Goal: Use online tool/utility: Utilize a website feature to perform a specific function

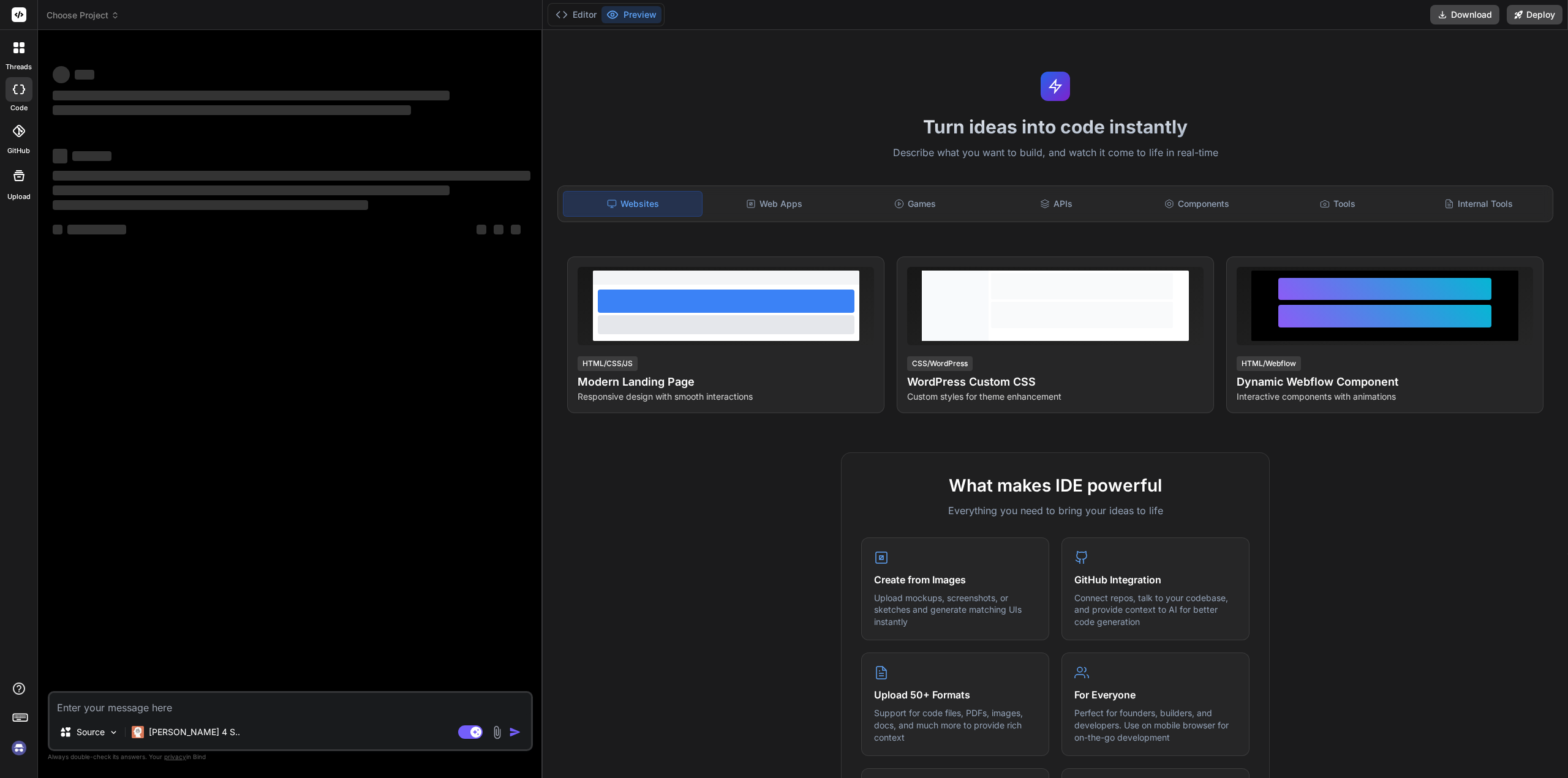
type textarea "x"
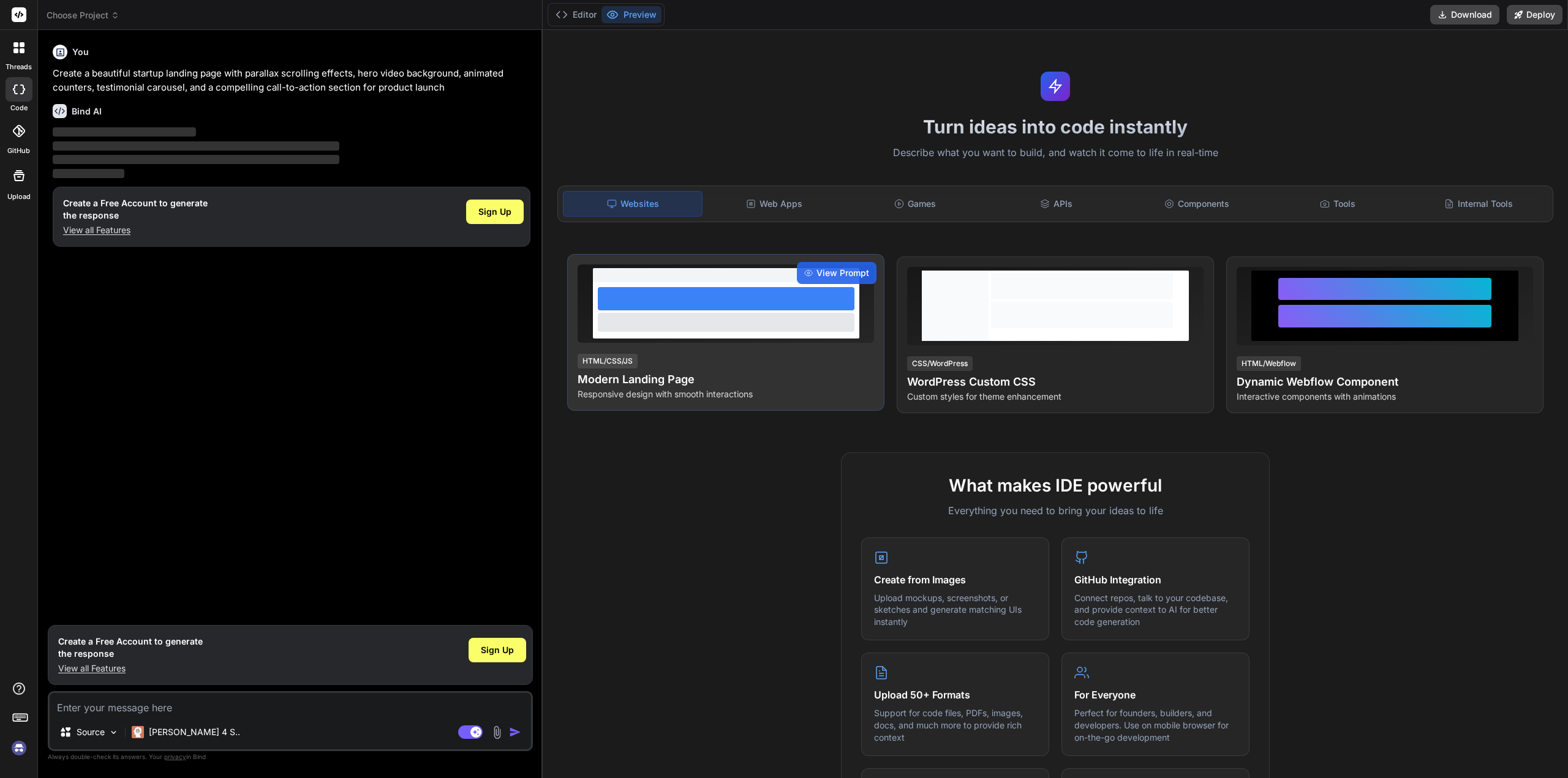
click at [753, 338] on div at bounding box center [725, 303] width 297 height 78
click at [839, 271] on span "View Prompt" at bounding box center [843, 273] width 53 height 12
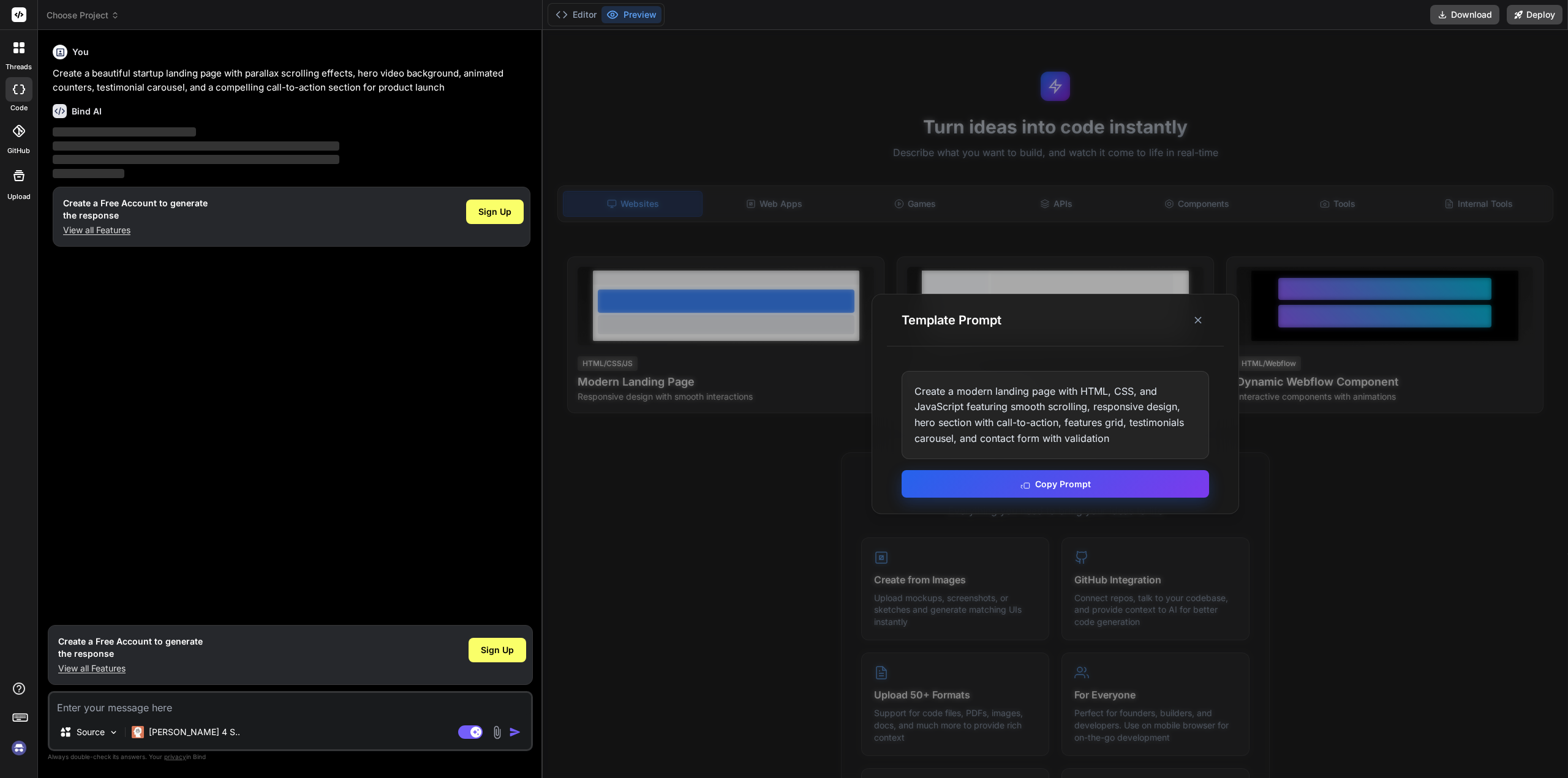
click at [1076, 484] on button "Copy Prompt" at bounding box center [1055, 484] width 307 height 28
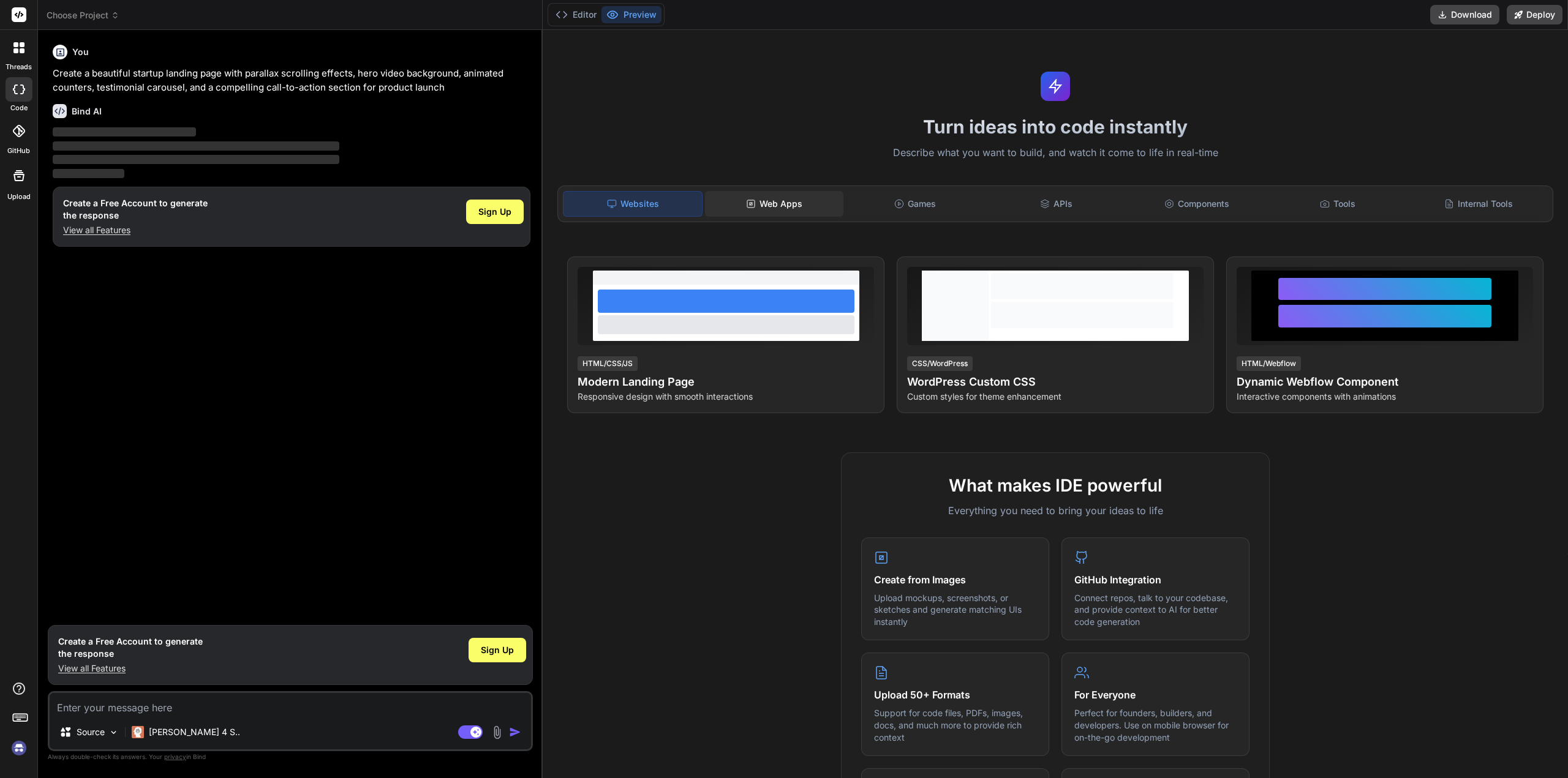
click at [764, 204] on div "Web Apps" at bounding box center [774, 204] width 138 height 26
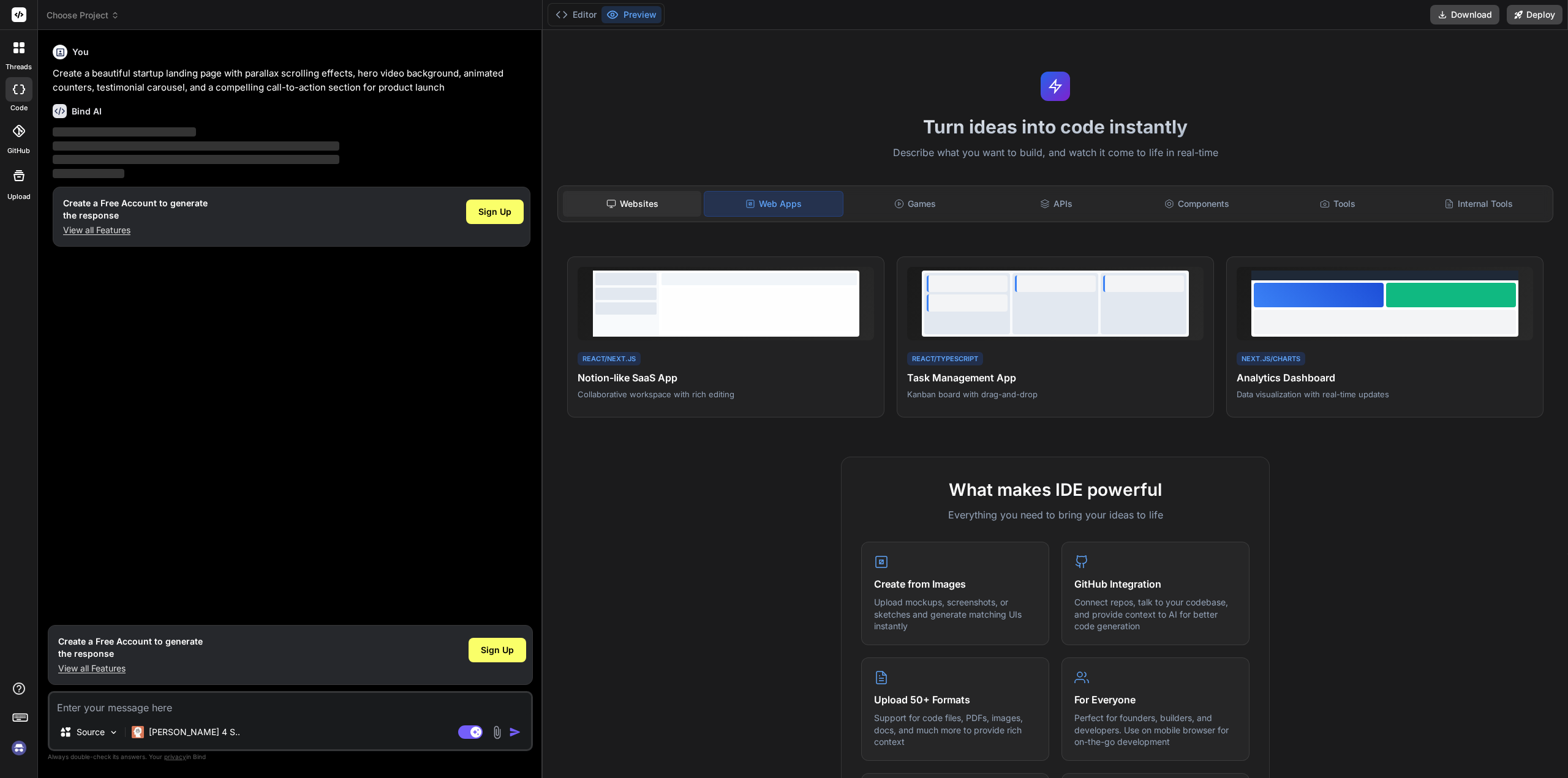
click at [661, 204] on div "Websites" at bounding box center [632, 204] width 138 height 26
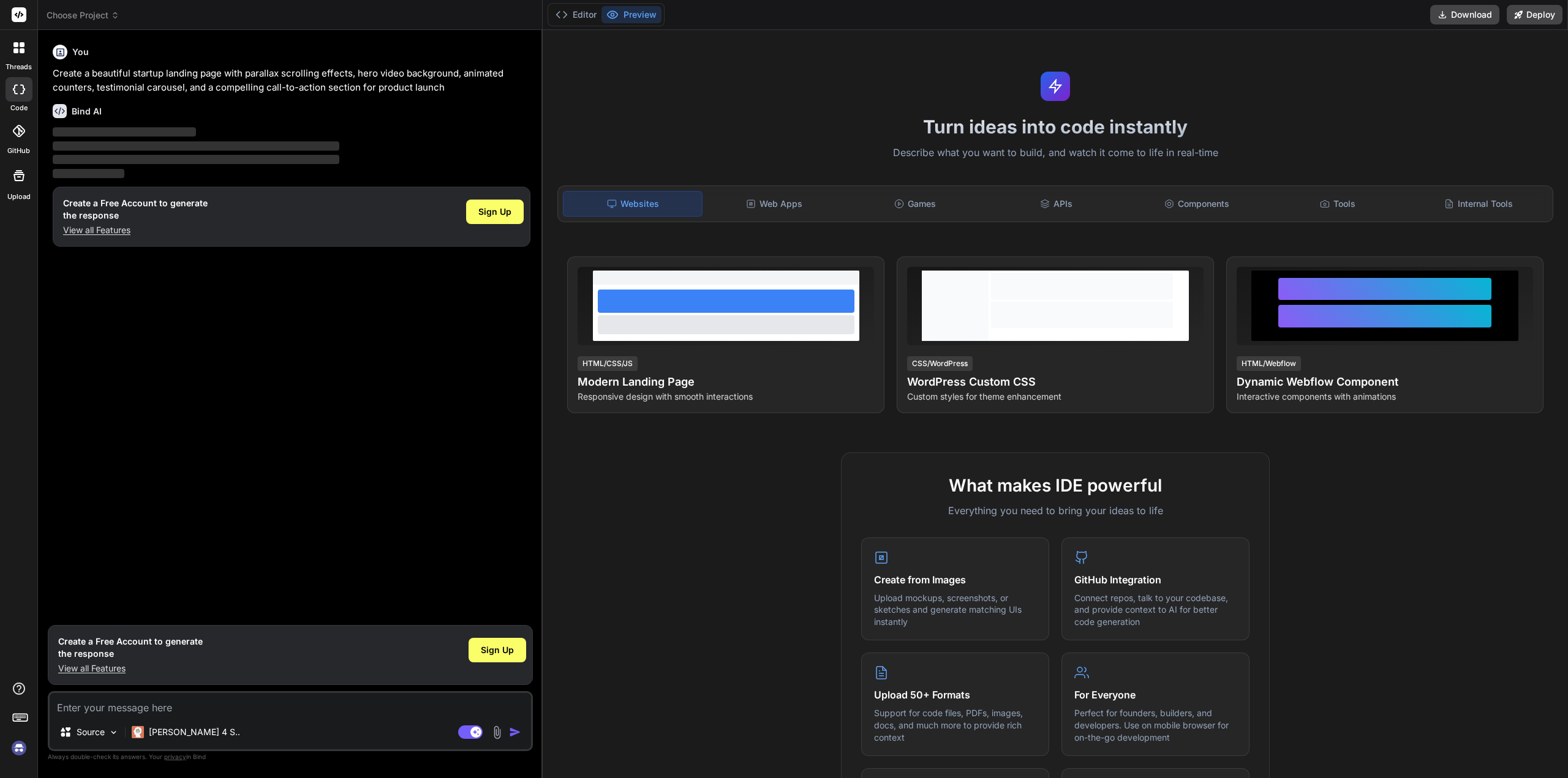
click at [100, 229] on p "View all Features" at bounding box center [135, 230] width 144 height 12
